Goal: Information Seeking & Learning: Learn about a topic

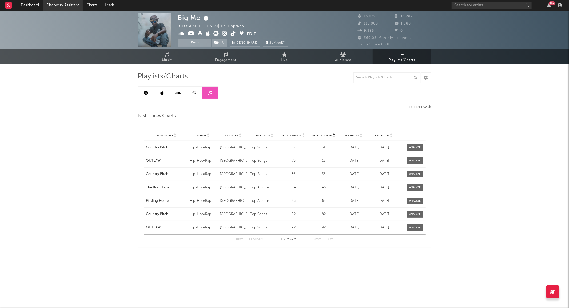
click at [65, 8] on link "Discovery Assistant" at bounding box center [63, 5] width 40 height 11
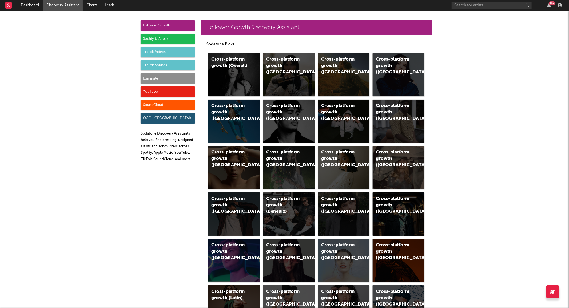
click at [162, 79] on div "Luminate" at bounding box center [168, 78] width 54 height 11
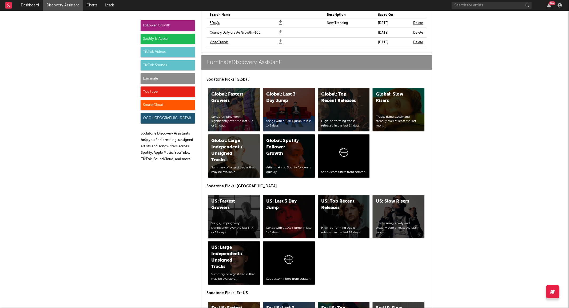
scroll to position [2387, 0]
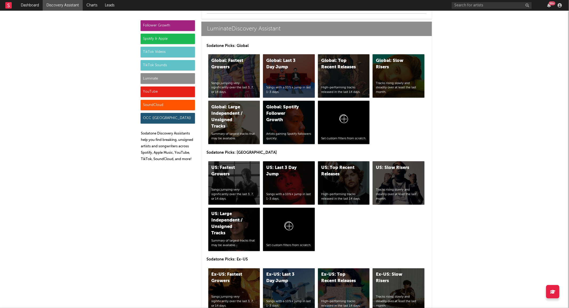
click at [181, 77] on div "Luminate" at bounding box center [168, 78] width 54 height 11
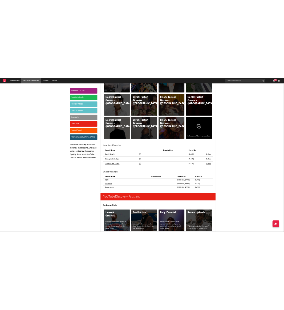
scroll to position [2916, 0]
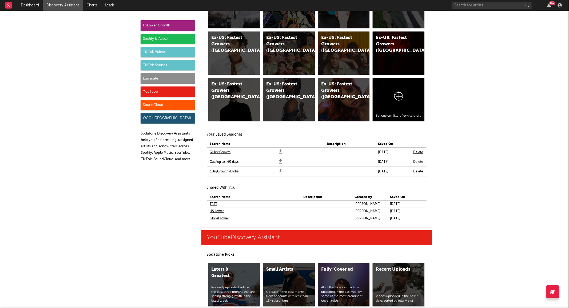
click at [224, 151] on link "Quick Growth" at bounding box center [220, 152] width 21 height 6
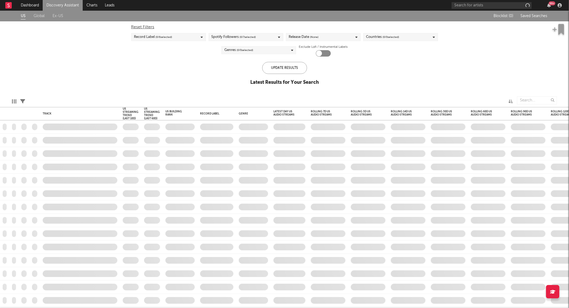
checkbox input "true"
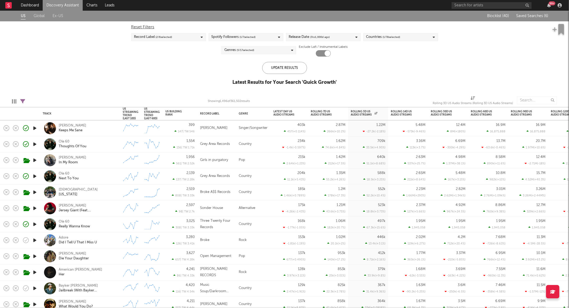
click at [36, 126] on icon "button" at bounding box center [35, 128] width 6 height 7
click at [33, 225] on icon "button" at bounding box center [35, 224] width 6 height 7
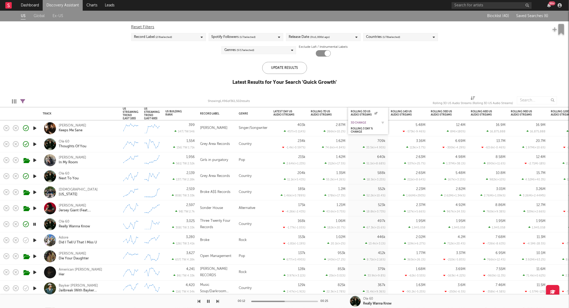
click at [365, 122] on div "3D Change" at bounding box center [364, 122] width 27 height 3
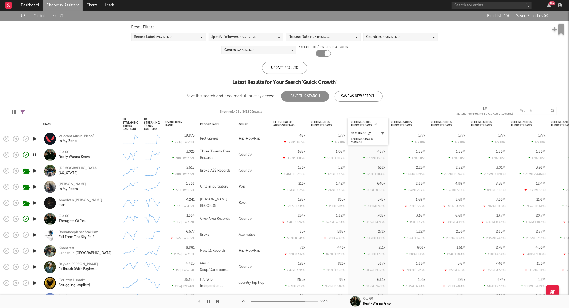
click at [384, 134] on button "button" at bounding box center [382, 133] width 5 height 5
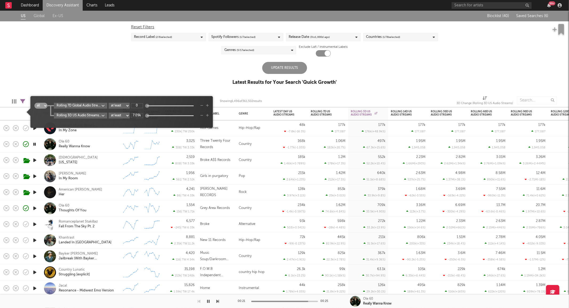
type input "0"
click at [275, 70] on div "Update Results" at bounding box center [284, 68] width 45 height 12
type input "1"
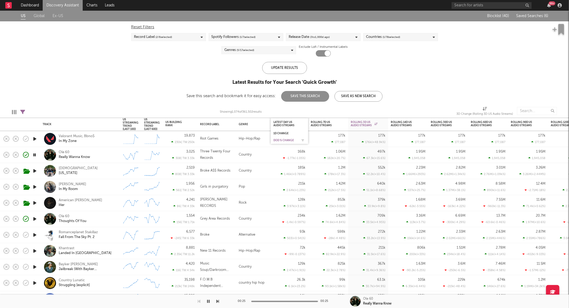
click at [287, 140] on div "DoD % Change" at bounding box center [285, 140] width 24 height 3
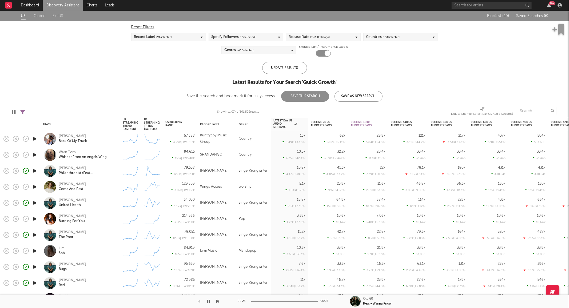
click at [34, 138] on icon "button" at bounding box center [35, 139] width 6 height 7
click at [100, 141] on div "Steve Ray Ladson Back Of My Truck" at bounding box center [87, 139] width 57 height 10
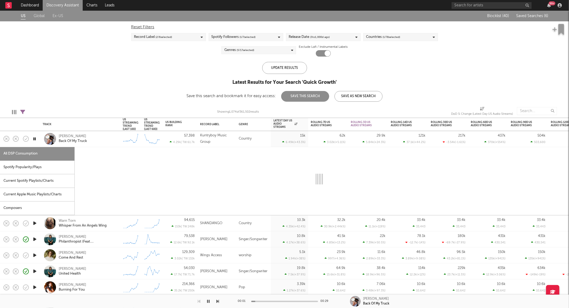
select select "1w"
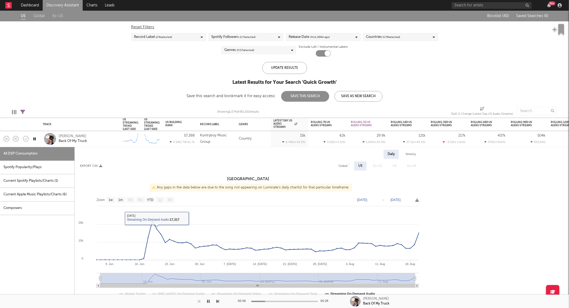
click at [36, 180] on div "Current Spotify Playlists/Charts ( 1 )" at bounding box center [37, 181] width 74 height 14
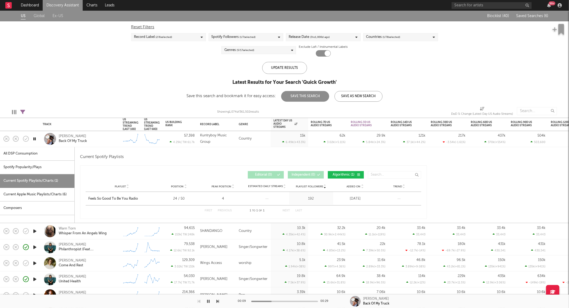
click at [37, 191] on div "Current Apple Music Playlists/Charts ( 6 )" at bounding box center [37, 195] width 74 height 14
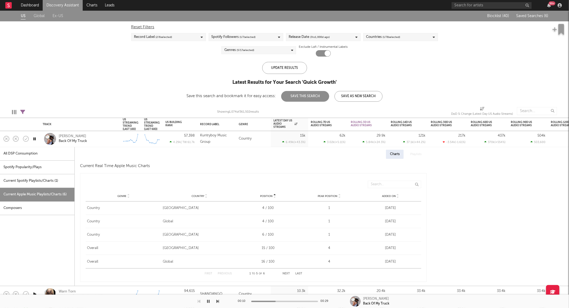
click at [38, 155] on div "All DSP Consumption" at bounding box center [37, 154] width 74 height 14
select select "1w"
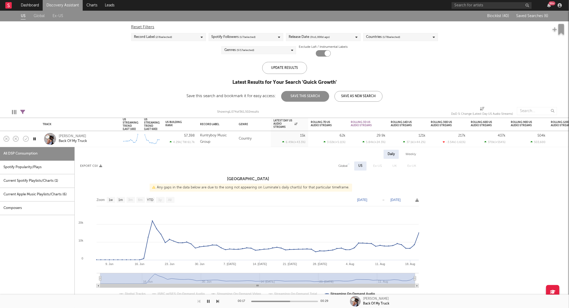
click at [105, 140] on div "Steve Ray Ladson Back Of My Truck" at bounding box center [87, 139] width 57 height 10
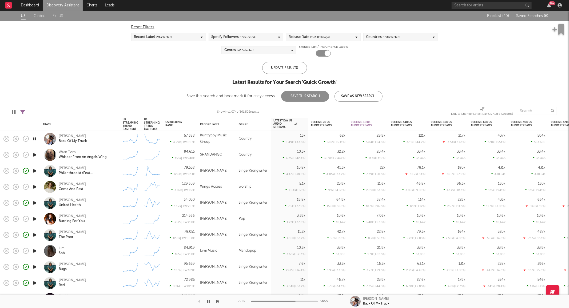
click at [33, 154] on icon "button" at bounding box center [35, 155] width 6 height 7
click at [259, 51] on div "Genres ( 5 / 17 selected)" at bounding box center [258, 50] width 75 height 8
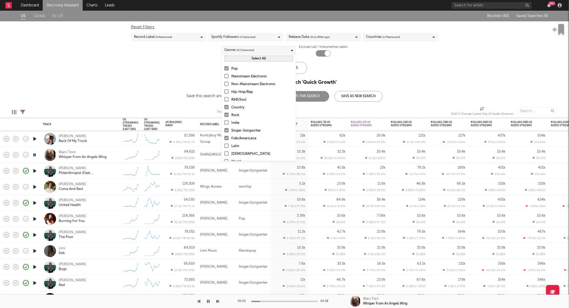
click at [234, 69] on div "Pop" at bounding box center [262, 69] width 62 height 6
click at [224, 69] on input "Pop" at bounding box center [224, 69] width 0 height 6
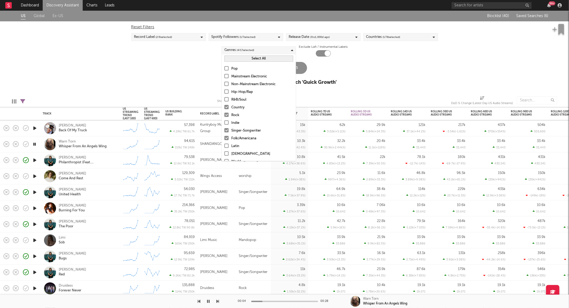
click at [234, 115] on div "Rock" at bounding box center [262, 115] width 62 height 6
click at [224, 115] on input "Rock" at bounding box center [224, 115] width 0 height 6
click at [300, 65] on div "Update Results" at bounding box center [284, 68] width 45 height 12
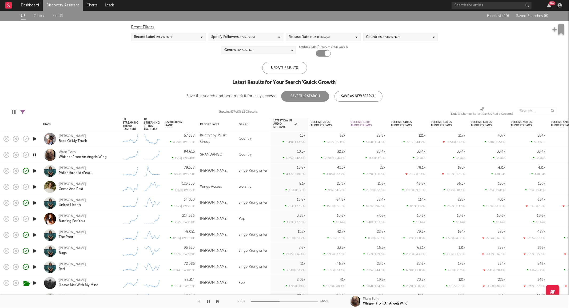
click at [121, 156] on div "Created with Highcharts 10.3.3" at bounding box center [130, 155] width 21 height 16
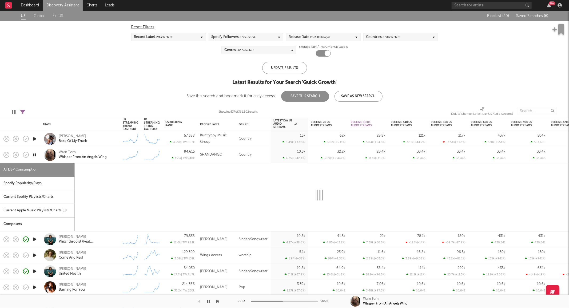
select select "1w"
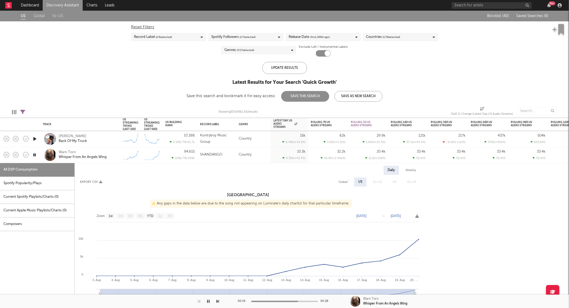
click at [118, 157] on div "Warn Torn Whisper From An Angels Wing" at bounding box center [80, 155] width 80 height 16
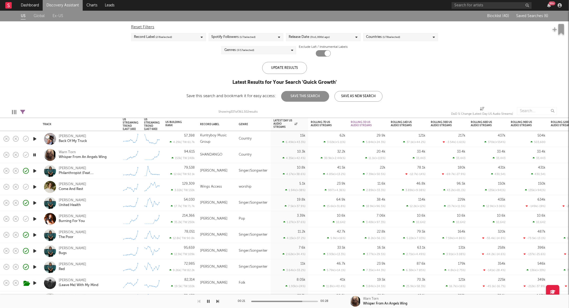
click at [34, 187] on icon "button" at bounding box center [35, 187] width 6 height 7
click at [99, 187] on div "Caleb Bachtel Come And Rest" at bounding box center [87, 187] width 57 height 10
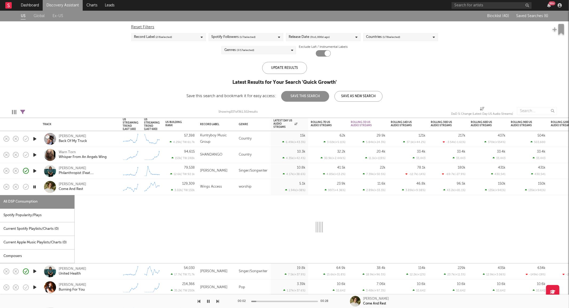
select select "1w"
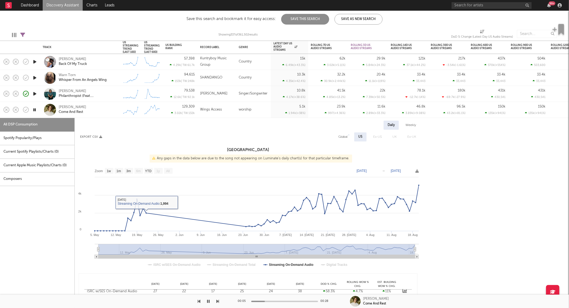
click at [108, 108] on div "Caleb Bachtel Come And Rest" at bounding box center [87, 110] width 57 height 10
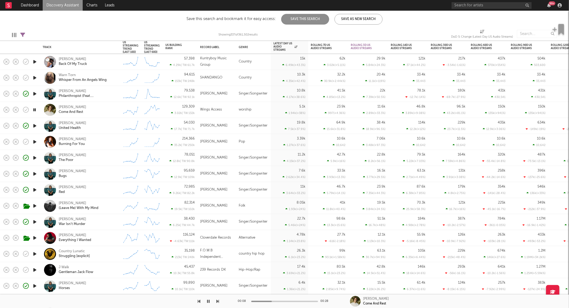
click at [35, 142] on icon "button" at bounding box center [35, 141] width 6 height 7
click at [105, 145] on div "Jeremiah Miller Burning For You" at bounding box center [87, 142] width 57 height 10
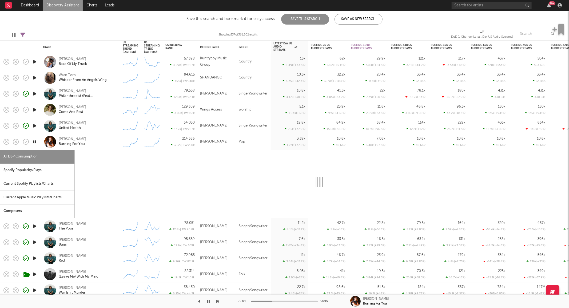
select select "1w"
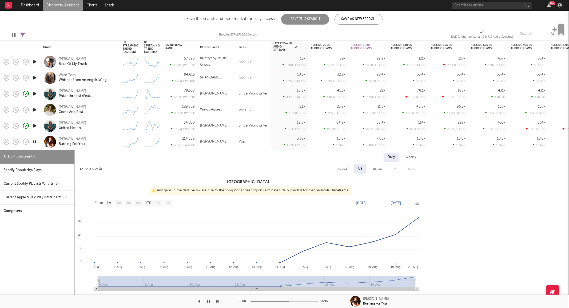
click at [103, 142] on div "Jeremiah Miller Burning For You" at bounding box center [87, 142] width 57 height 10
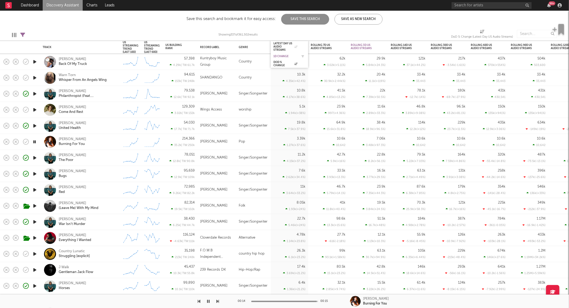
click at [281, 56] on div "1D Change" at bounding box center [285, 56] width 24 height 3
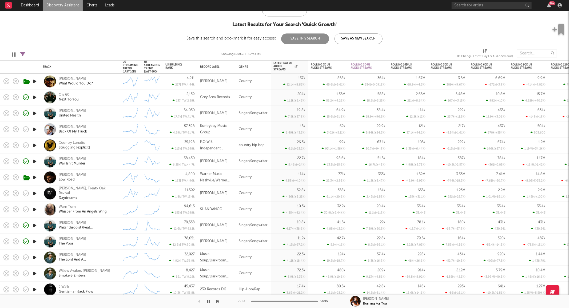
click at [34, 144] on icon "button" at bounding box center [35, 145] width 6 height 7
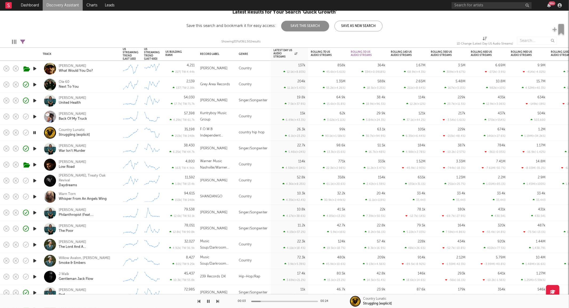
click at [34, 197] on icon "button" at bounding box center [35, 196] width 6 height 7
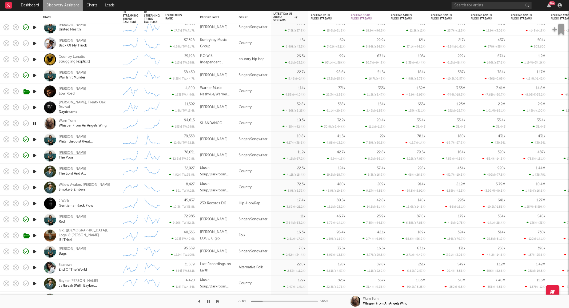
click at [71, 152] on div "[PERSON_NAME]" at bounding box center [72, 153] width 27 height 5
click at [34, 233] on icon "button" at bounding box center [35, 235] width 6 height 7
click at [119, 236] on div "Gio. (Christian), Loge, & Henrik If I Tried" at bounding box center [80, 236] width 80 height 16
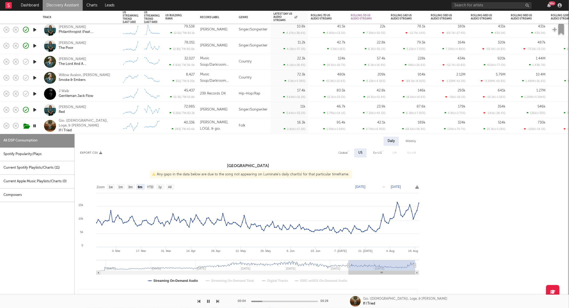
click at [170, 184] on rect at bounding box center [248, 234] width 347 height 107
click at [170, 188] on text "All" at bounding box center [169, 187] width 3 height 4
select select "All"
type input "2023-04-16"
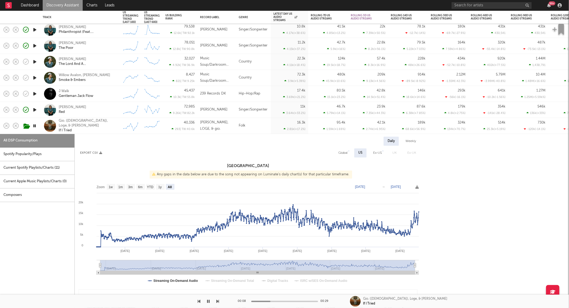
click at [54, 166] on div "Current Spotify Playlists/Charts ( 11 )" at bounding box center [37, 168] width 74 height 14
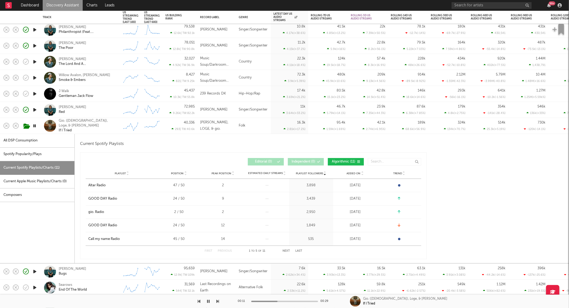
click at [54, 166] on div "Current Spotify Playlists/Charts ( 11 )" at bounding box center [37, 168] width 74 height 14
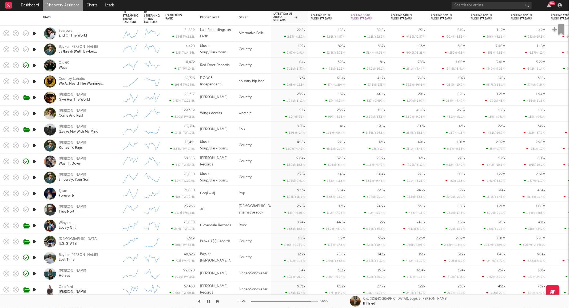
click at [34, 242] on icon "button" at bounding box center [35, 241] width 6 height 7
click at [96, 239] on div "Creekers Tennessee" at bounding box center [87, 242] width 57 height 10
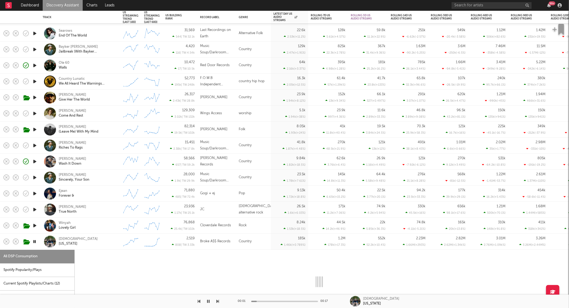
select select "1w"
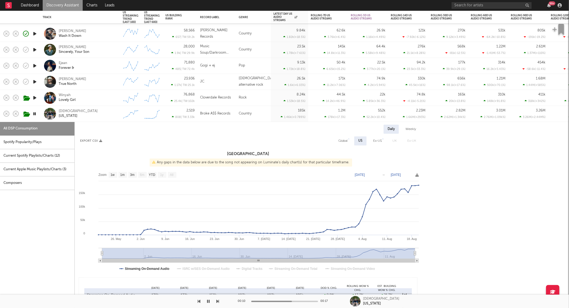
click at [101, 108] on div "Creekers Tennessee" at bounding box center [80, 114] width 75 height 16
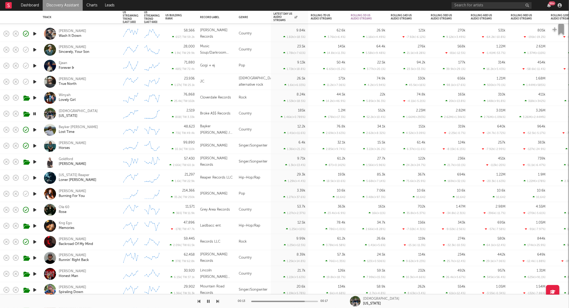
click at [36, 177] on icon "button" at bounding box center [35, 177] width 6 height 7
click at [35, 195] on icon "button" at bounding box center [35, 193] width 6 height 7
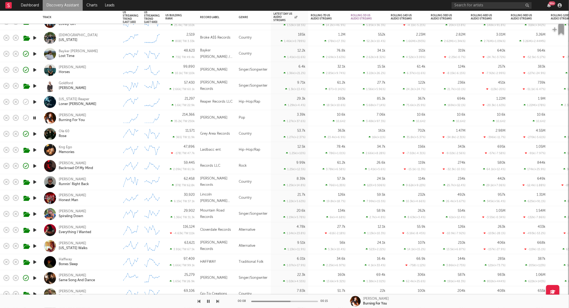
select select "6m"
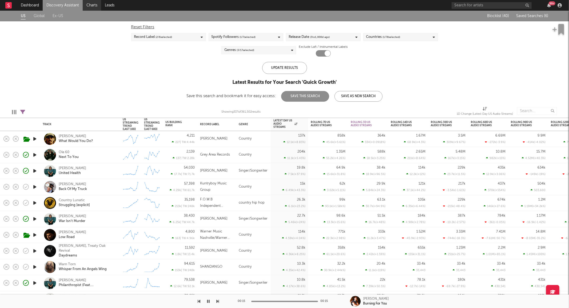
click at [90, 3] on link "Charts" at bounding box center [92, 5] width 18 height 11
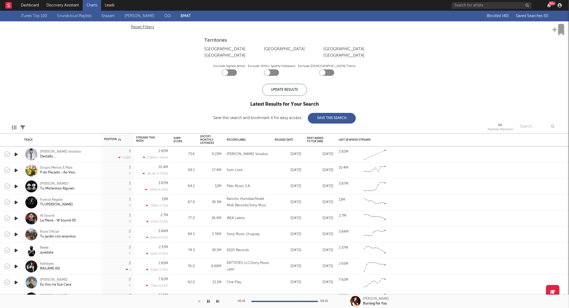
click at [37, 16] on link "iTunes Top 100" at bounding box center [34, 16] width 26 height 6
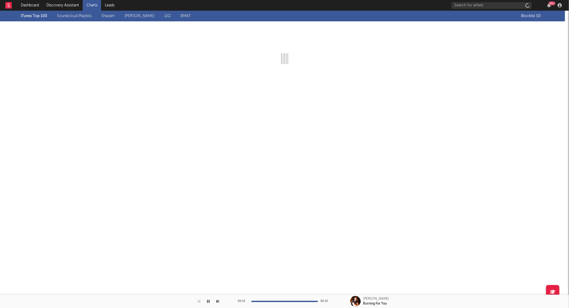
click at [37, 16] on div "iTunes Top 100 Soundcloud Playlists Shazam Warner Chappell QQ BMAT" at bounding box center [271, 16] width 500 height 11
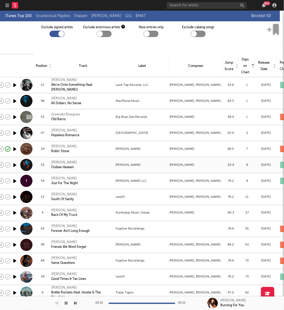
scroll to position [25, 14]
click at [206, 87] on div "Caleb Followill, Nathan Followill, Jared Followill, Matthew Followill" at bounding box center [196, 85] width 53 height 6
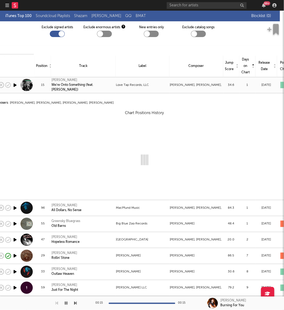
select select "View all"
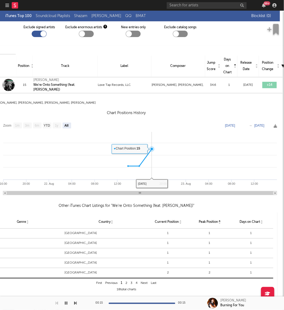
scroll to position [25, 33]
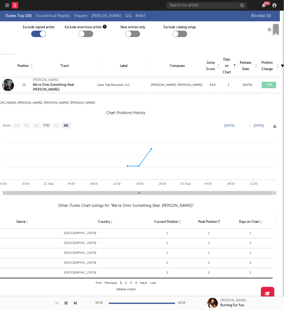
click at [153, 62] on th "Composer" at bounding box center [178, 66] width 54 height 22
click at [141, 81] on td "Love Tap Records, LLC" at bounding box center [124, 85] width 54 height 16
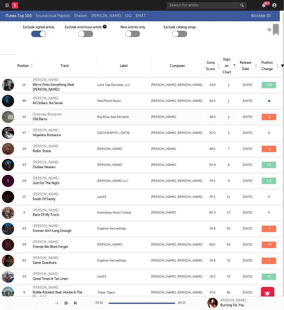
click at [153, 121] on td "Paul Hoffman" at bounding box center [178, 117] width 54 height 16
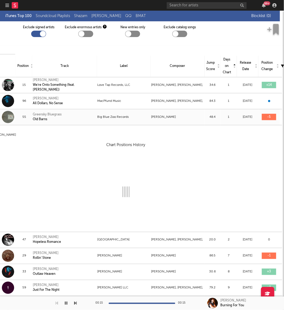
select select "View all"
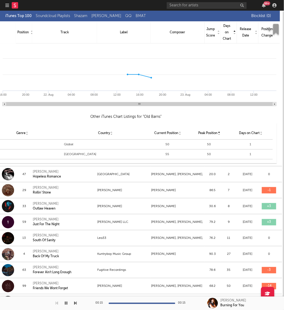
scroll to position [150, 33]
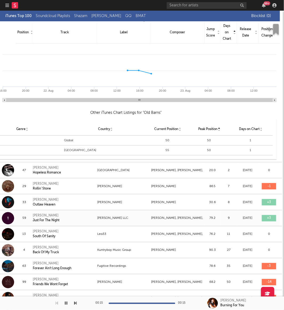
click at [153, 219] on div "Todd Spadafore, Cory Hueston, Ryan Carpenter" at bounding box center [178, 218] width 53 height 6
select select "View all"
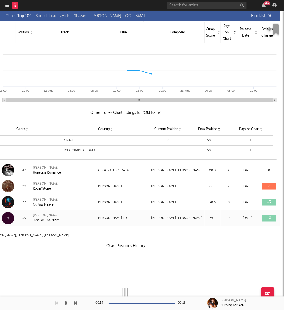
select select "View all"
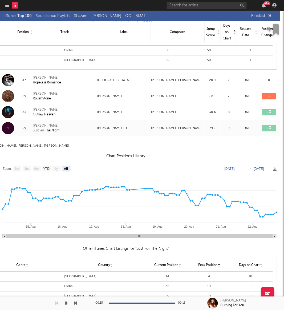
scroll to position [240, 33]
click at [140, 123] on td "Young Hueston LLC" at bounding box center [124, 128] width 54 height 16
select select "View all"
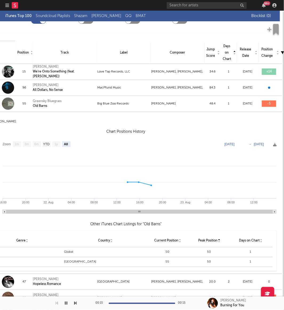
scroll to position [37, 33]
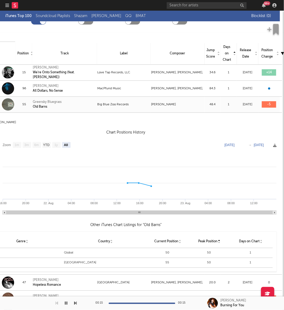
click at [144, 108] on td "Big Blue Zoo Records" at bounding box center [124, 105] width 54 height 16
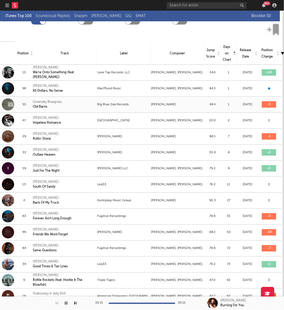
scroll to position [0, 33]
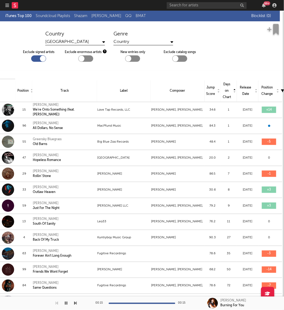
click at [36, 59] on div at bounding box center [38, 58] width 15 height 6
checkbox input "false"
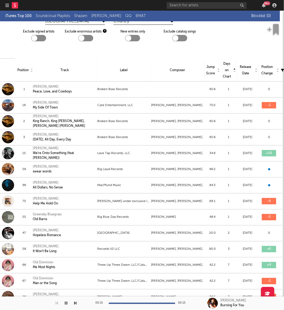
scroll to position [21, 33]
click at [9, 185] on div at bounding box center [8, 185] width 12 height 12
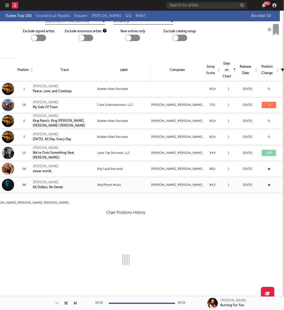
select select "View all"
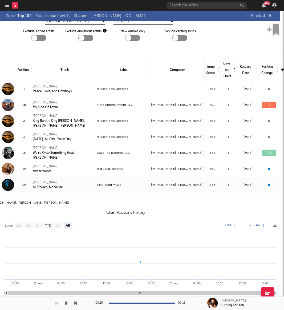
click at [9, 185] on div at bounding box center [8, 185] width 12 height 12
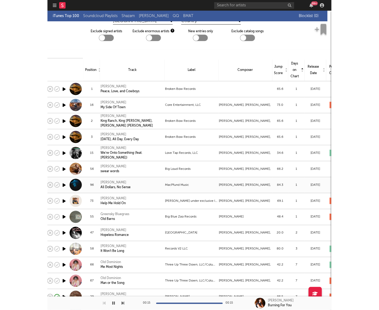
scroll to position [21, 12]
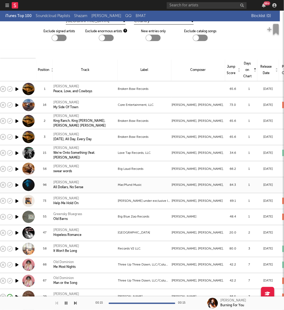
click at [17, 185] on icon "button" at bounding box center [17, 185] width 6 height 7
click at [15, 199] on icon "button" at bounding box center [17, 201] width 6 height 7
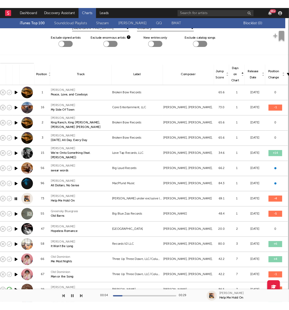
scroll to position [21, 0]
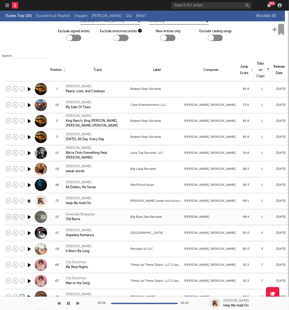
click at [30, 215] on icon "button" at bounding box center [29, 217] width 6 height 7
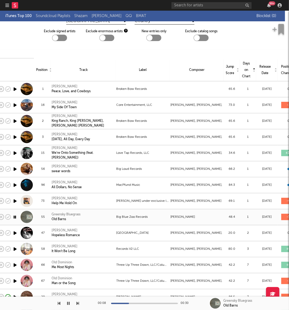
scroll to position [21, 14]
click at [14, 233] on icon "button" at bounding box center [15, 233] width 6 height 7
click at [59, 38] on div at bounding box center [59, 38] width 15 height 6
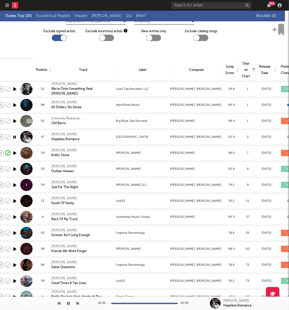
scroll to position [0, 14]
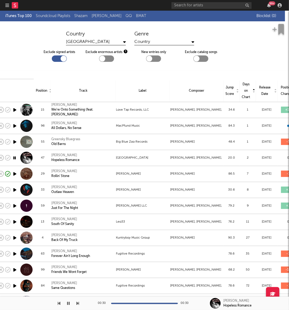
click at [147, 41] on div "Country" at bounding box center [164, 42] width 60 height 7
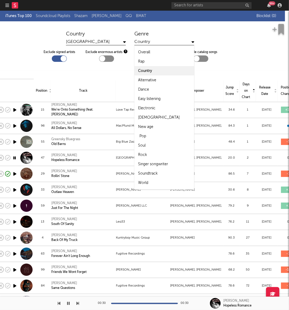
click at [148, 133] on div "Pop" at bounding box center [164, 136] width 60 height 9
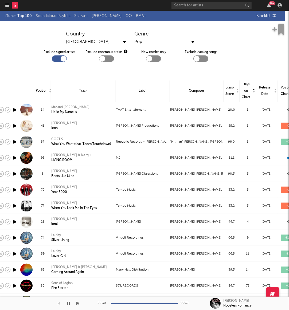
click at [55, 58] on div at bounding box center [59, 58] width 15 height 6
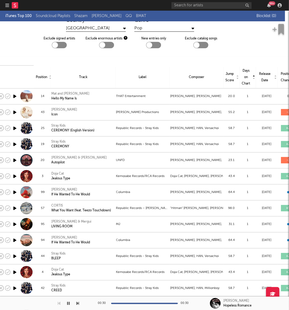
scroll to position [11, 14]
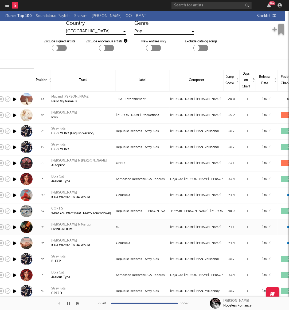
click at [15, 227] on icon "button" at bounding box center [15, 227] width 6 height 7
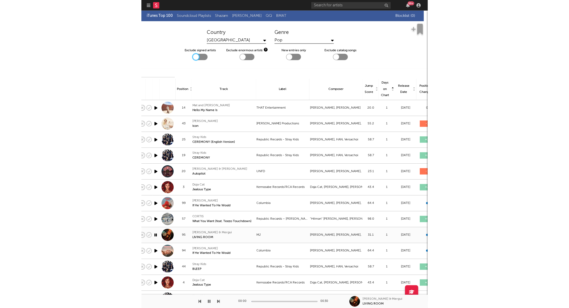
scroll to position [0, 14]
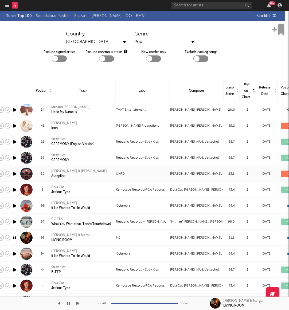
click at [14, 172] on icon "button" at bounding box center [15, 174] width 6 height 7
click at [13, 126] on icon "button" at bounding box center [15, 126] width 6 height 7
click at [14, 109] on icon "button" at bounding box center [15, 110] width 6 height 7
click at [54, 57] on div at bounding box center [55, 59] width 6 height 6
checkbox input "true"
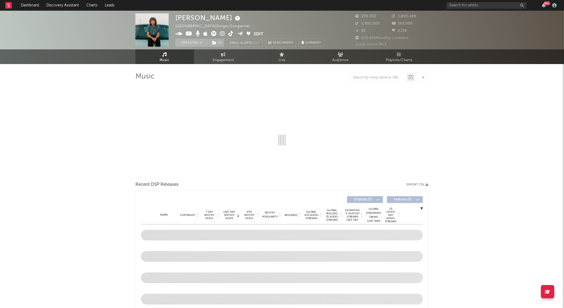
select select "6m"
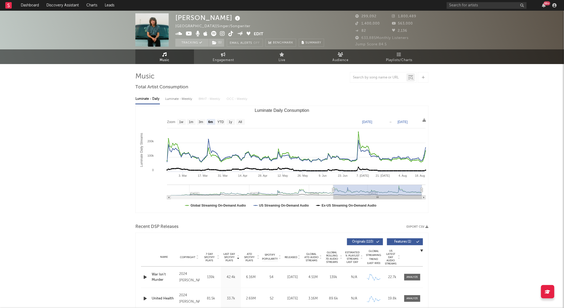
click at [294, 256] on span "Released" at bounding box center [291, 257] width 13 height 3
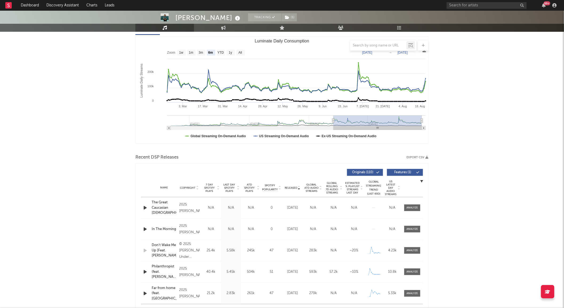
scroll to position [67, 0]
